Goal: Transaction & Acquisition: Purchase product/service

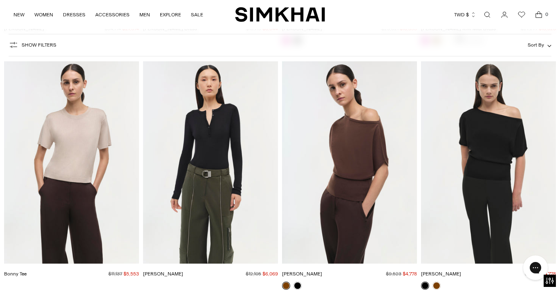
scroll to position [11721, 0]
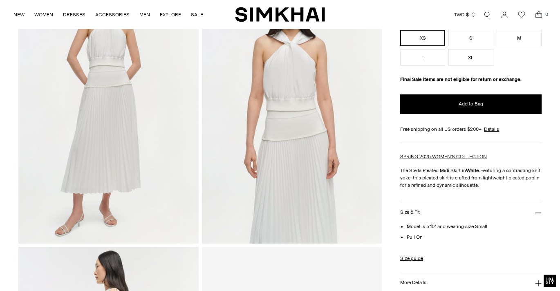
scroll to position [110, 0]
